Goal: Task Accomplishment & Management: Use online tool/utility

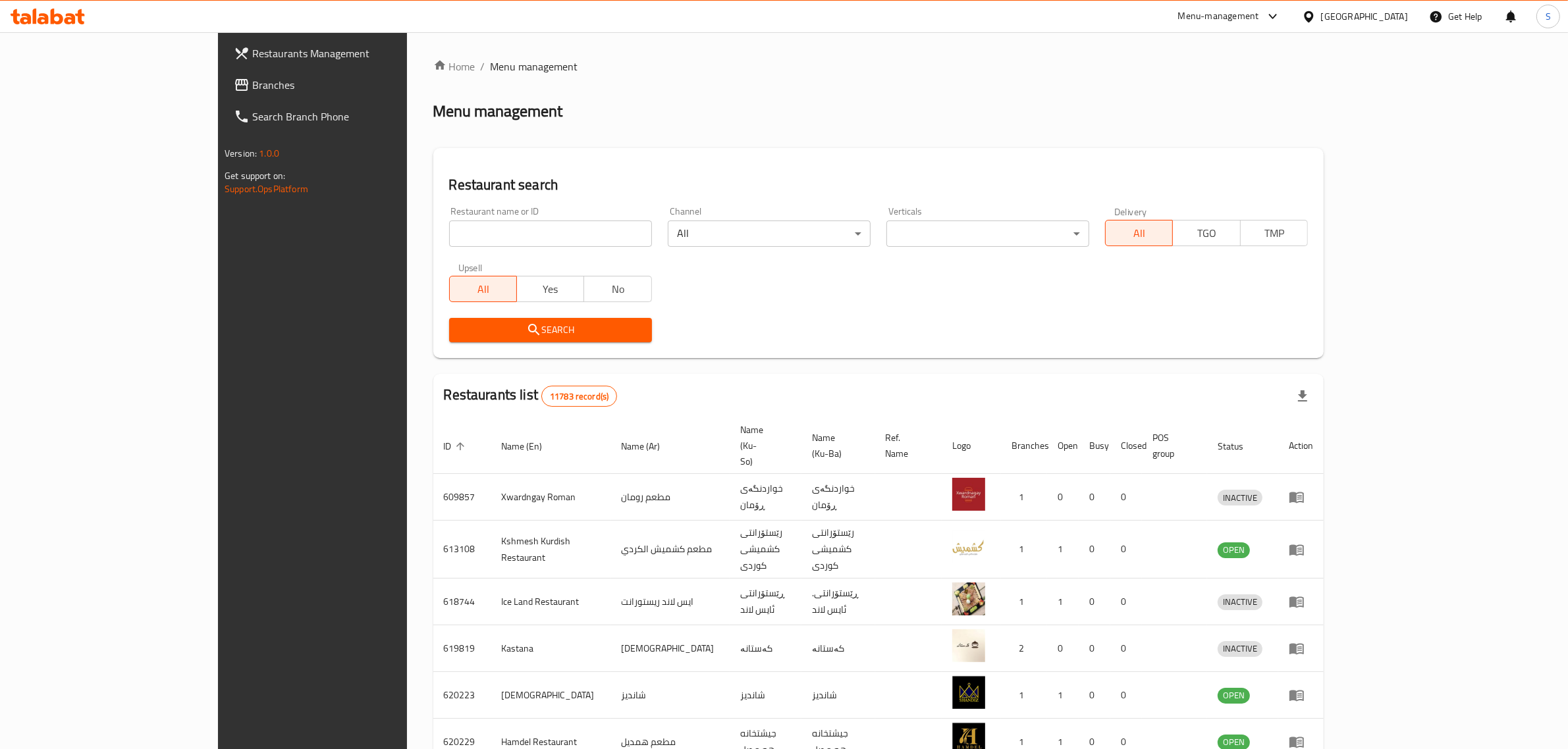
click at [465, 231] on input "search" at bounding box center [550, 233] width 203 height 26
type input "alreef caf"
click button "Search" at bounding box center [550, 329] width 203 height 24
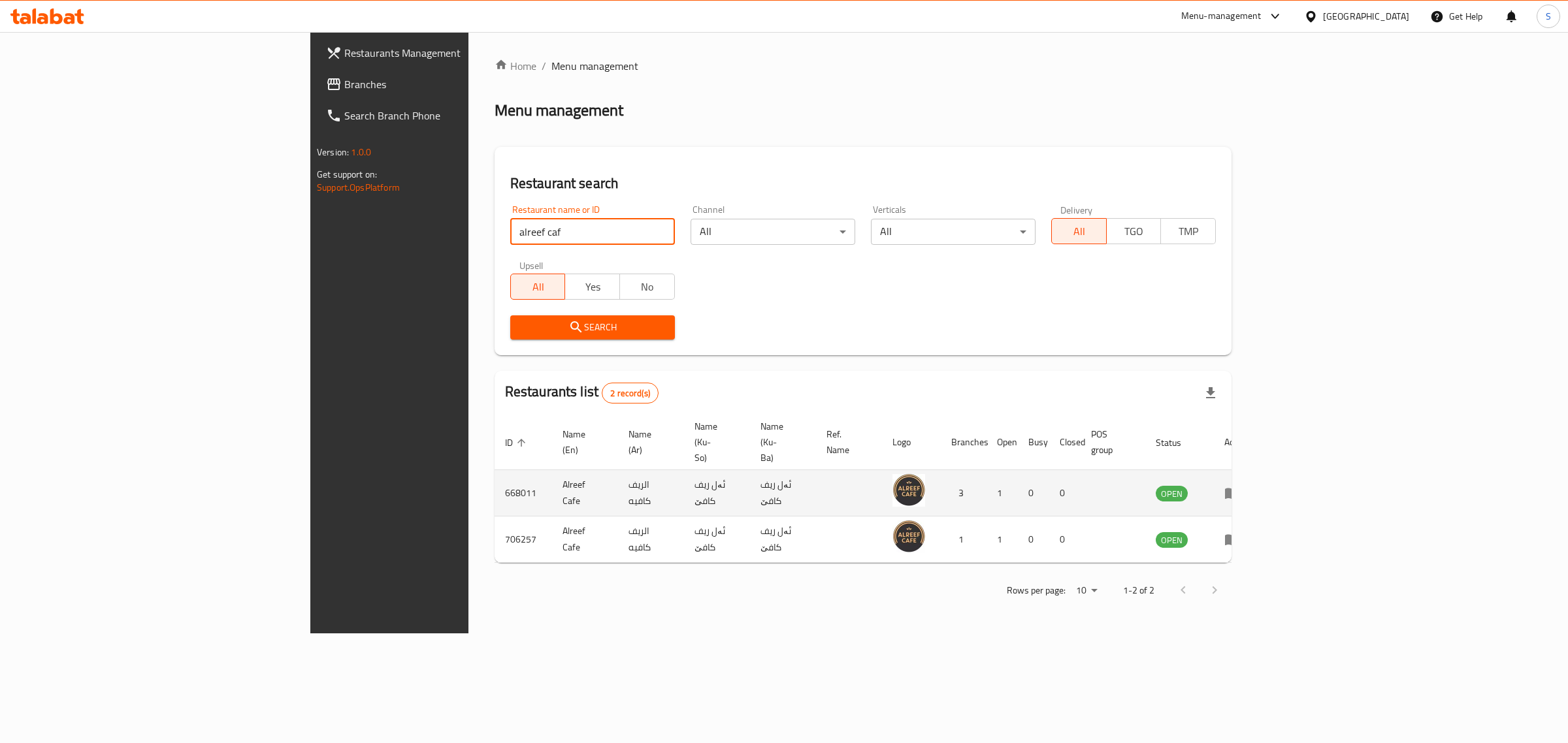
click at [1239, 489] on icon "enhanced table" at bounding box center [1232, 494] width 14 height 12
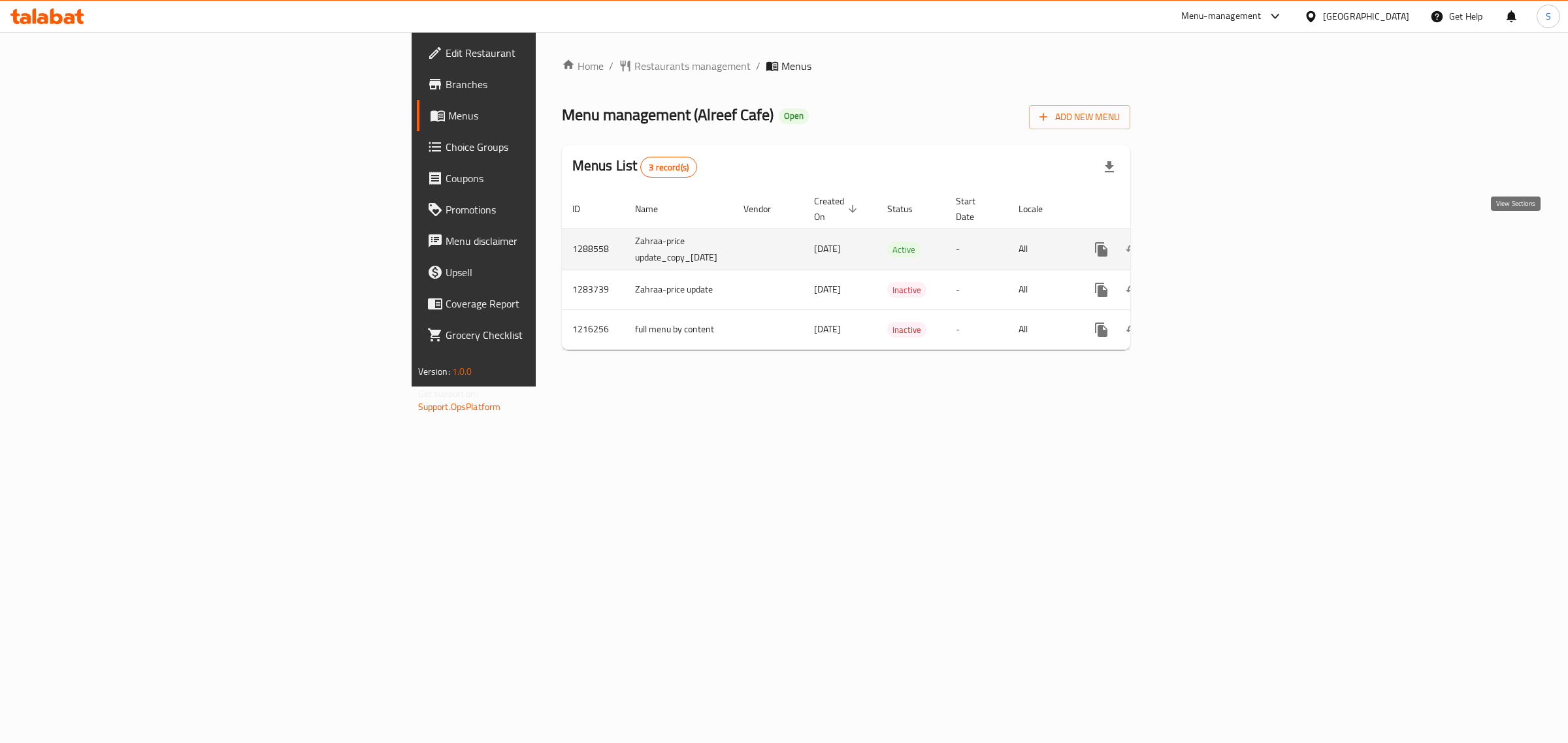
click at [1201, 244] on icon "enhanced table" at bounding box center [1195, 249] width 12 height 12
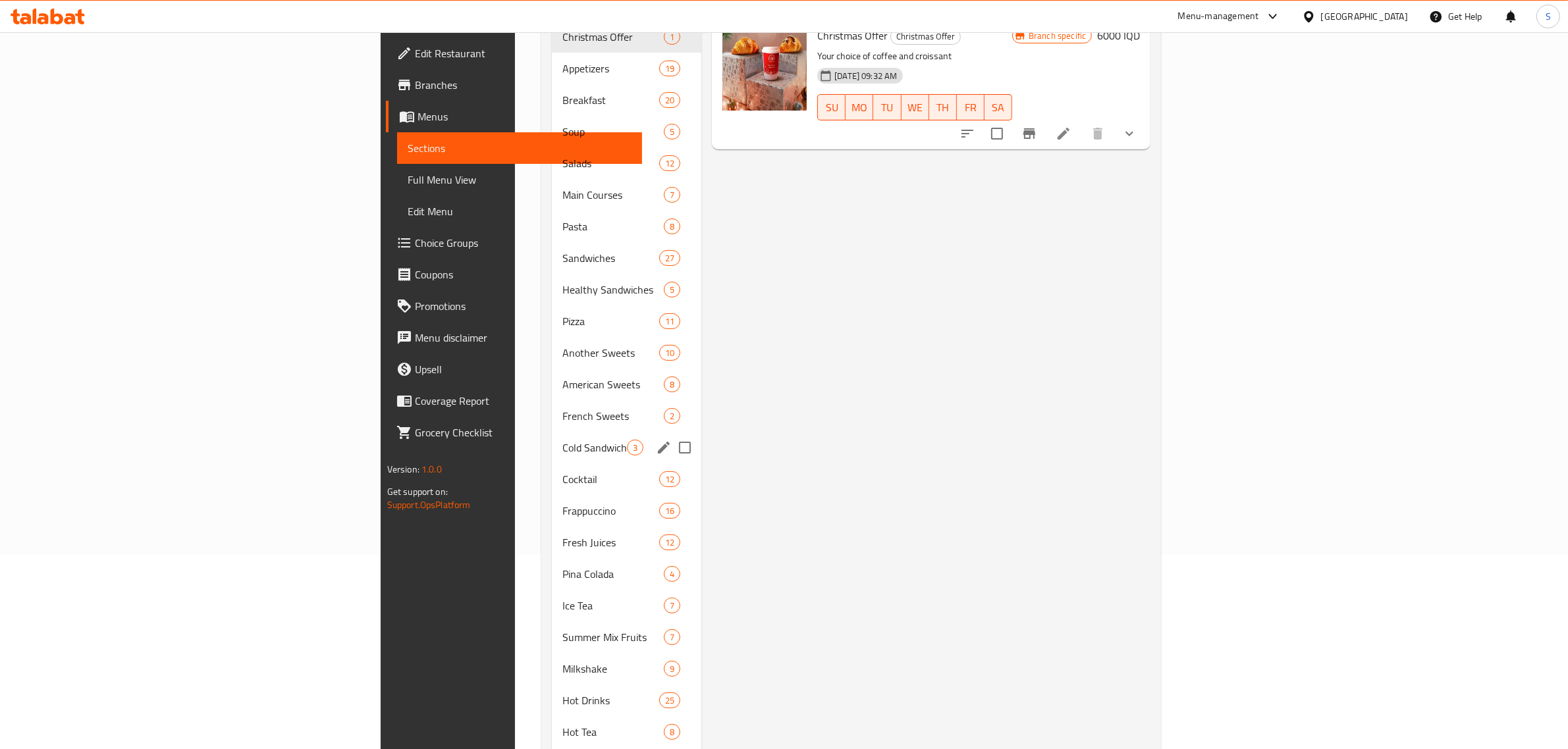
scroll to position [246, 0]
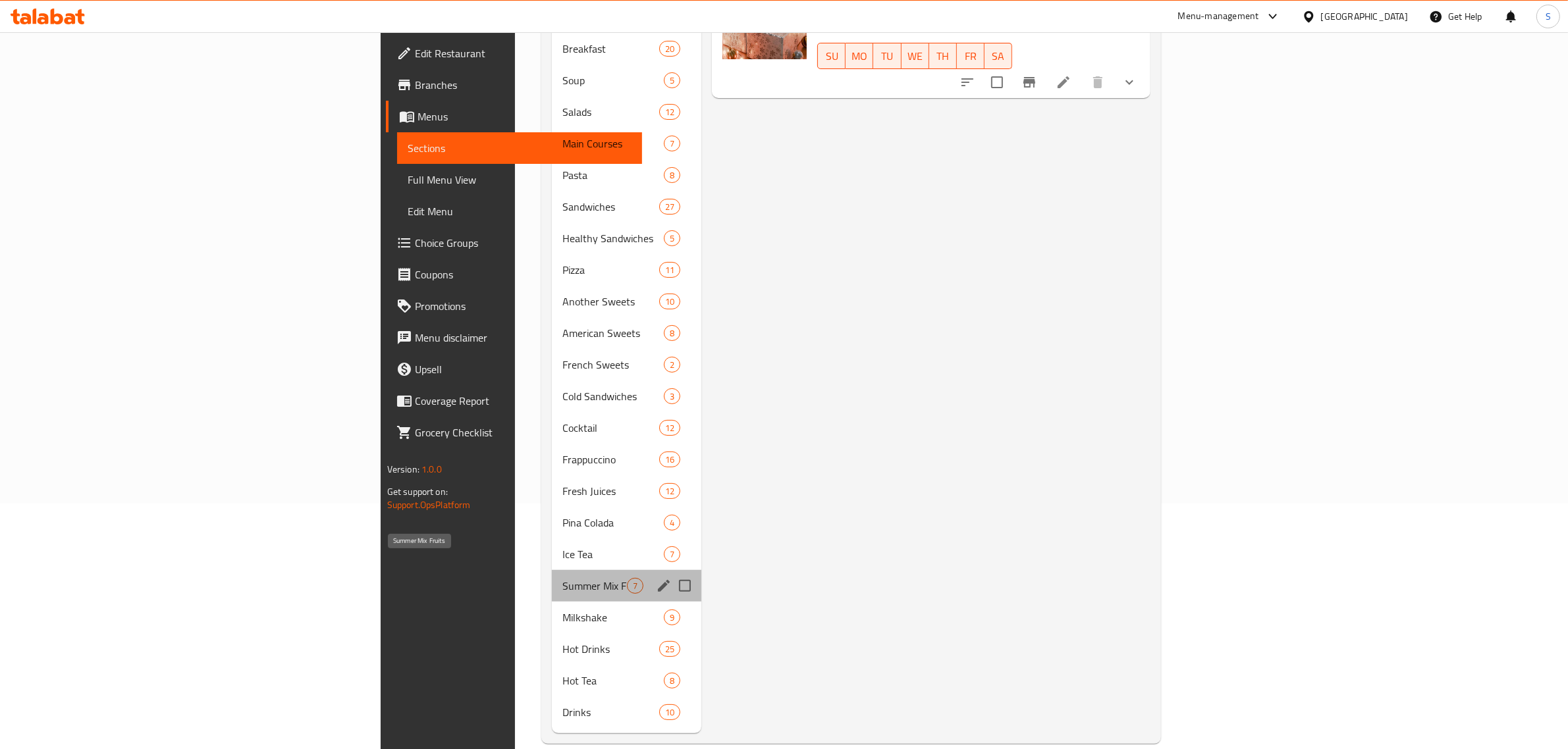
click at [563, 578] on span "Summer Mix Fruits" at bounding box center [595, 586] width 64 height 16
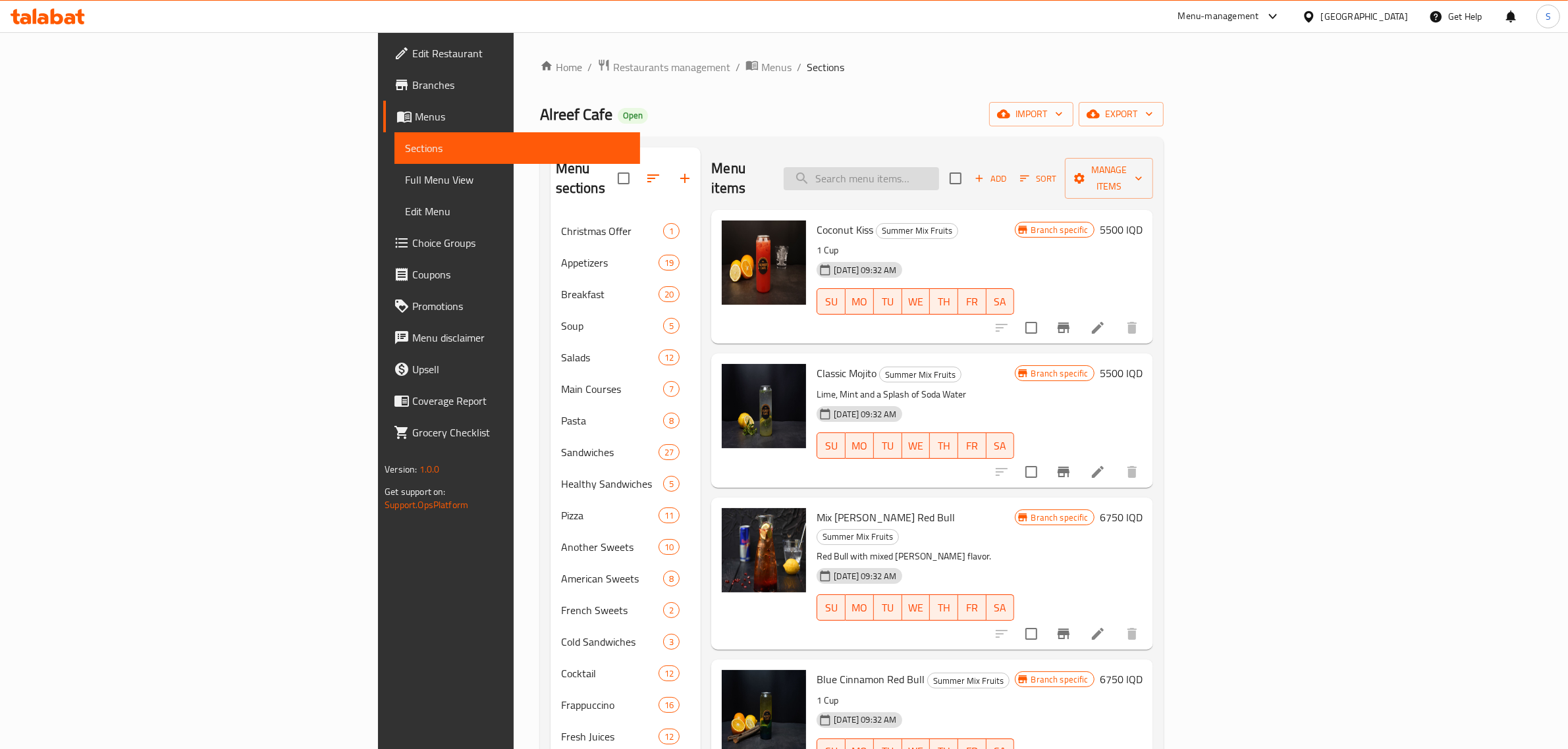
click at [939, 171] on input "search" at bounding box center [862, 179] width 155 height 23
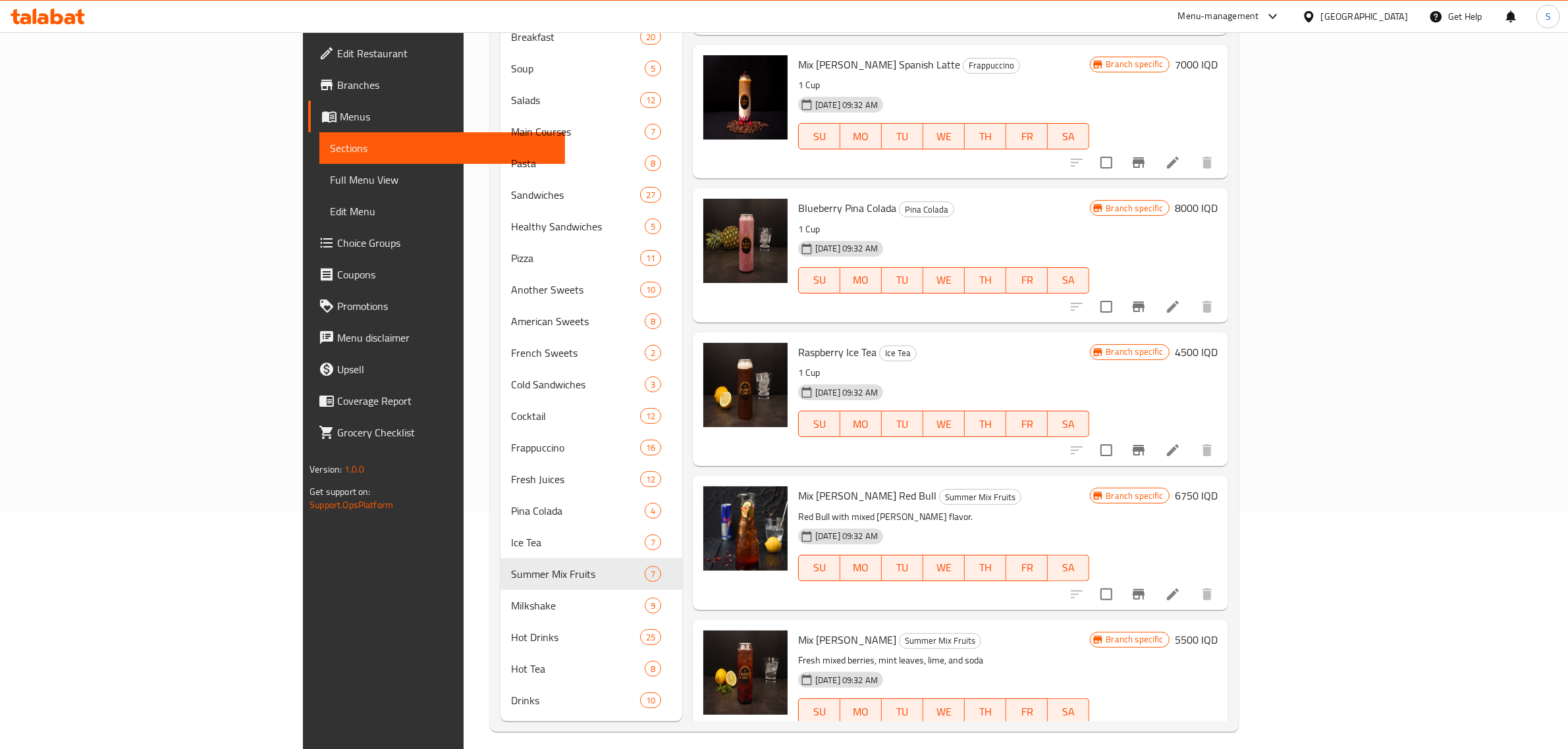
scroll to position [246, 0]
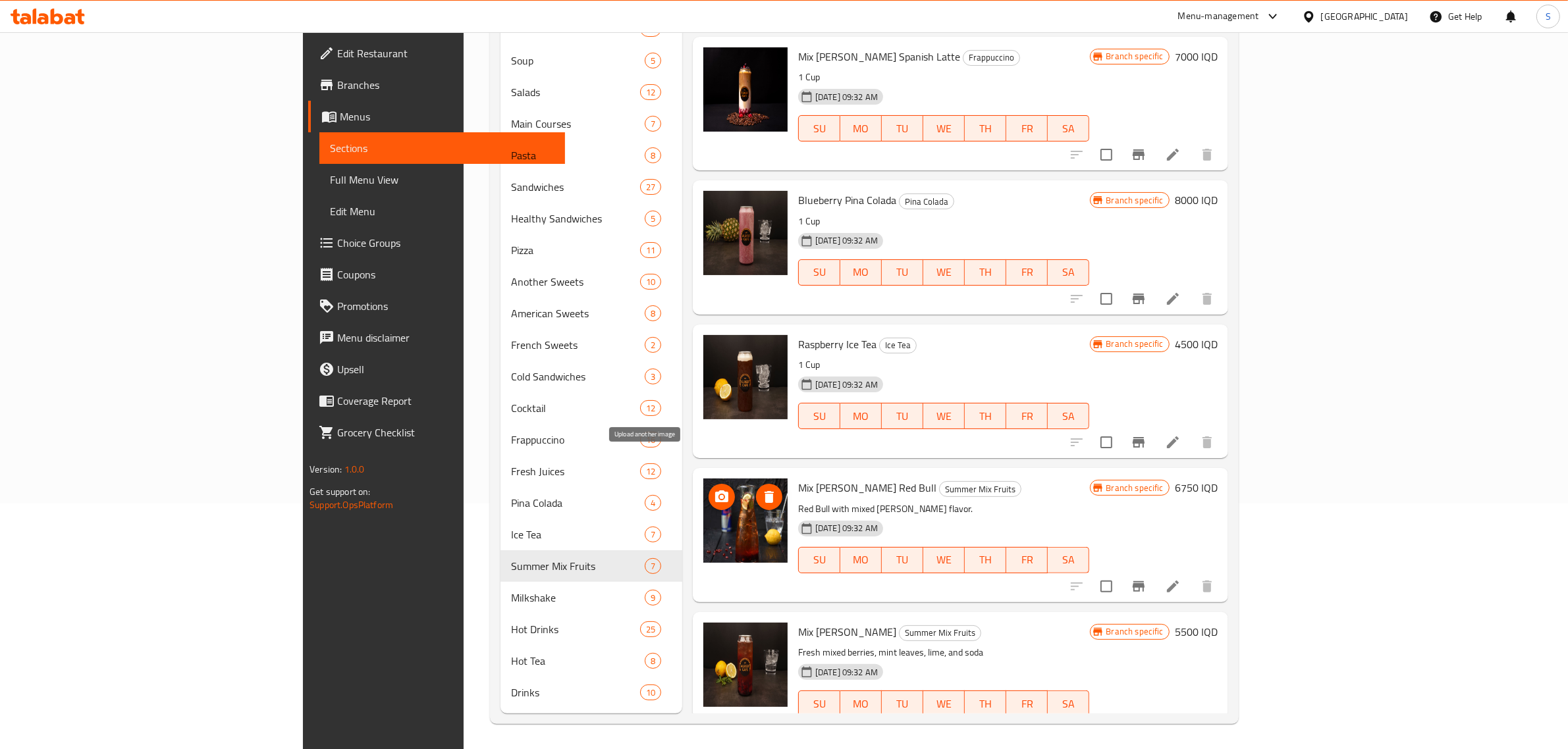
type input "توت"
click at [715, 490] on icon "upload picture" at bounding box center [721, 495] width 13 height 12
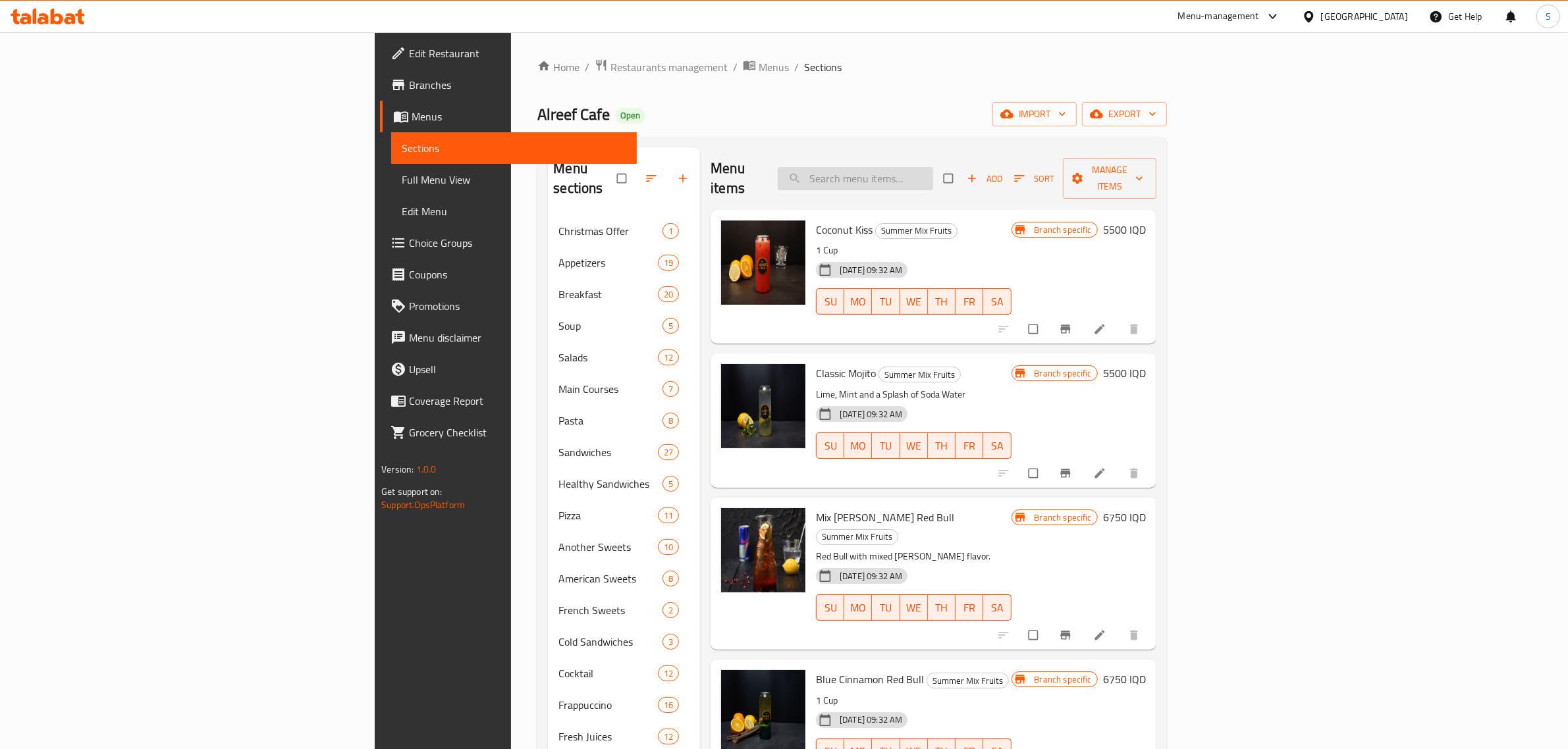
click at [933, 167] on input "search" at bounding box center [855, 179] width 155 height 23
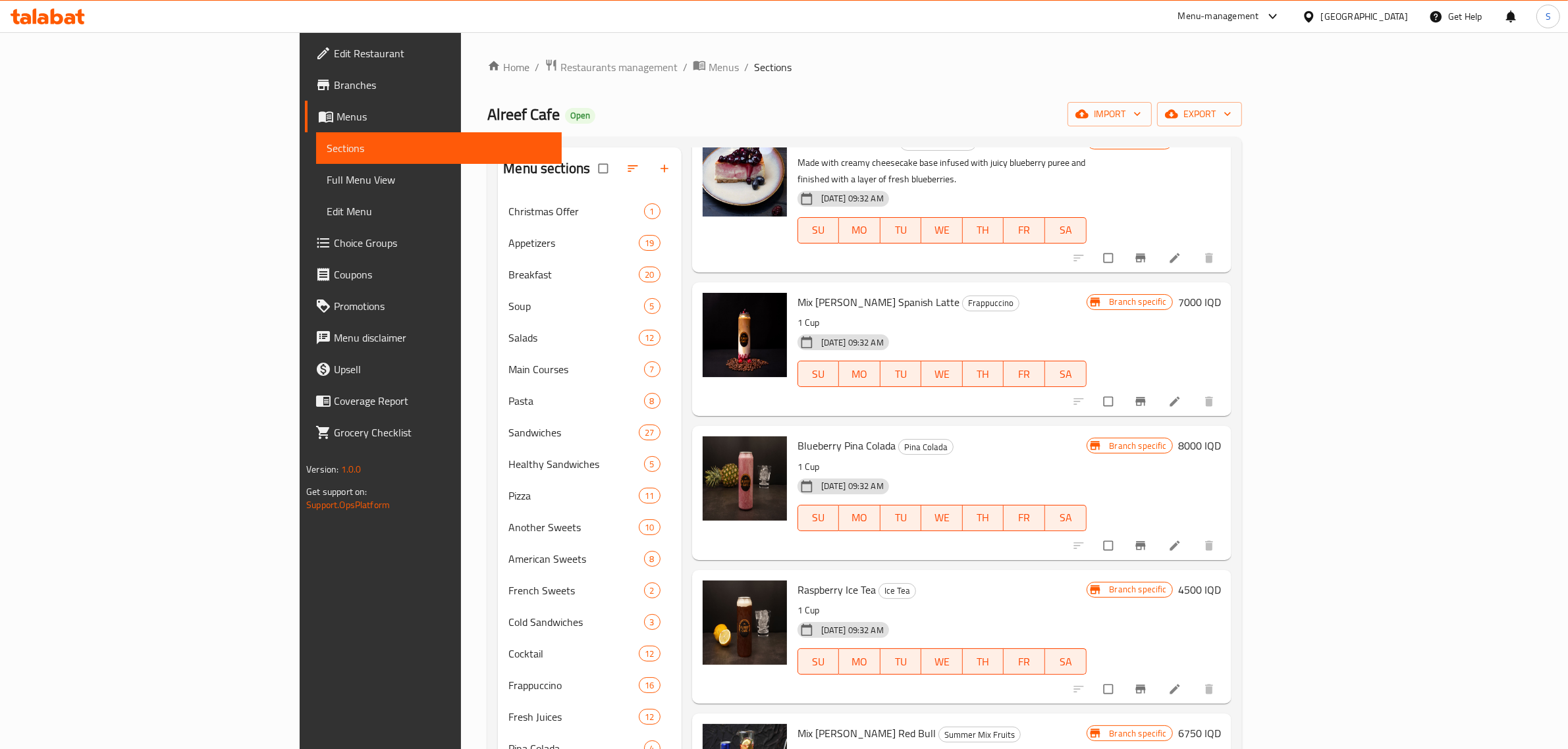
scroll to position [246, 0]
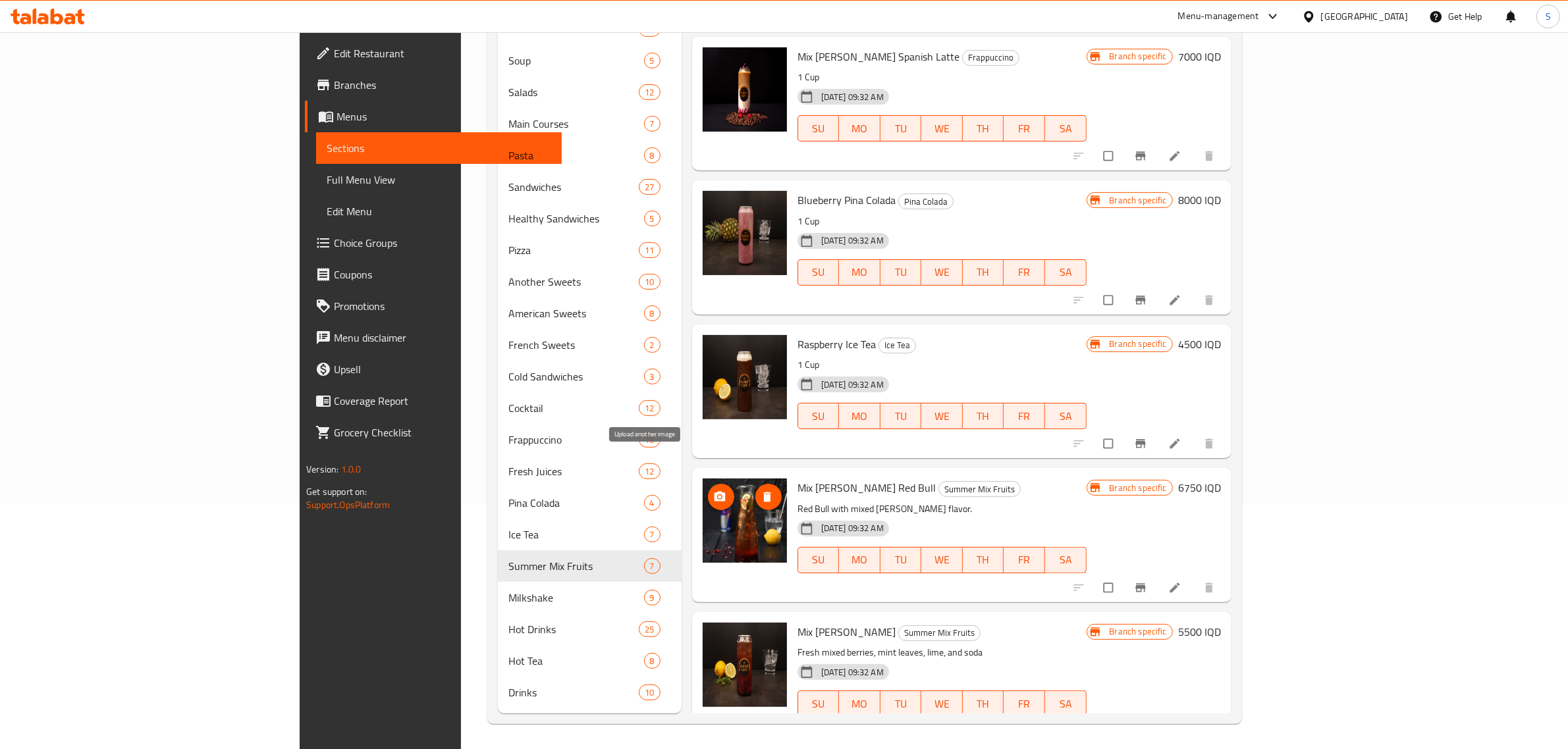
type input "توت"
click at [713, 490] on icon "upload picture" at bounding box center [720, 496] width 13 height 13
click at [797, 478] on span "Mix [PERSON_NAME] Red Bull" at bounding box center [866, 487] width 138 height 20
drag, startPoint x: 726, startPoint y: 454, endPoint x: 786, endPoint y: 459, distance: 60.2
click at [797, 478] on span "Mix [PERSON_NAME] Red Bull" at bounding box center [866, 487] width 138 height 20
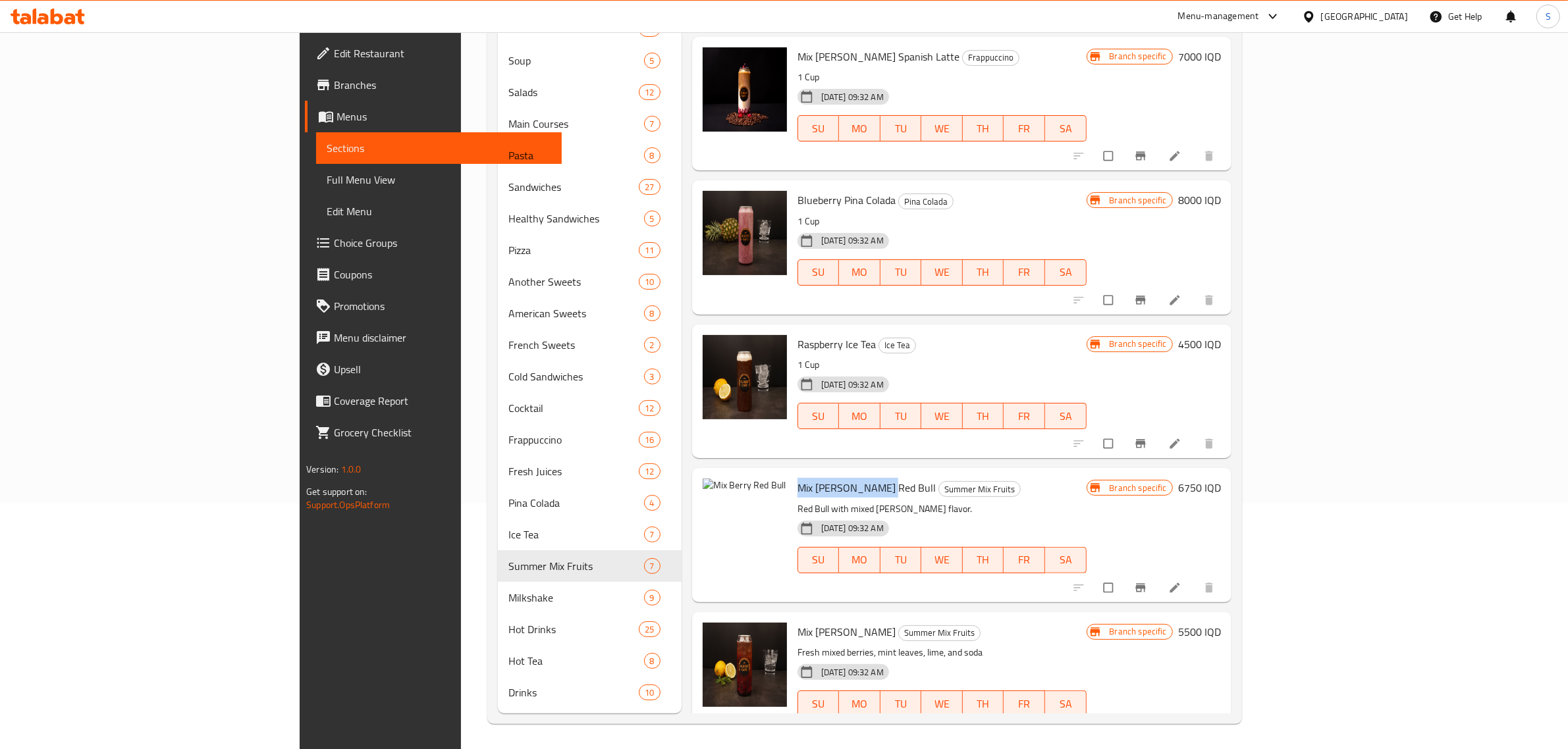
copy span "Mix [PERSON_NAME] Red Bull"
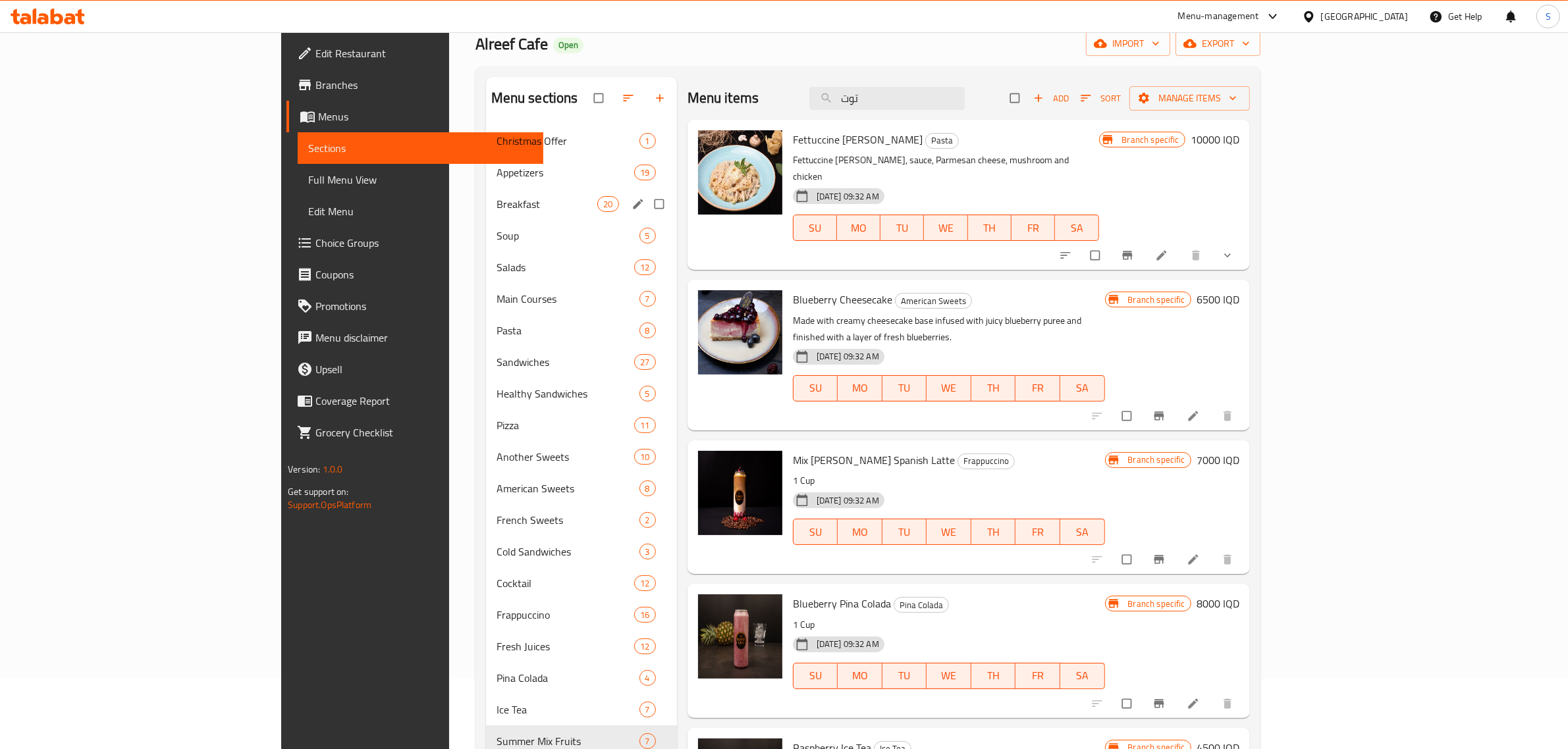
scroll to position [0, 0]
